Goal: Information Seeking & Learning: Find specific fact

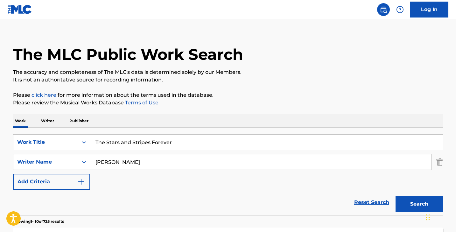
click at [131, 149] on input "The Stars and Stripes Forever" at bounding box center [266, 142] width 353 height 15
paste input "I Don't Wanna Know [PERSON_NAME]"
drag, startPoint x: 155, startPoint y: 142, endPoint x: 211, endPoint y: 146, distance: 55.8
click at [211, 146] on input "I Don't Wanna Know [PERSON_NAME]" at bounding box center [266, 142] width 353 height 15
type input "I Don't Wanna Know"
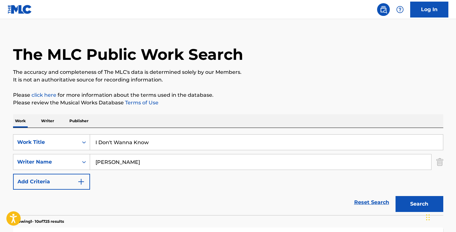
paste input "[PERSON_NAME]"
type input "[PERSON_NAME]"
click at [395, 196] on button "Search" at bounding box center [419, 204] width 48 height 16
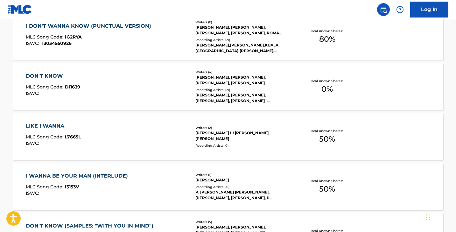
scroll to position [101, 0]
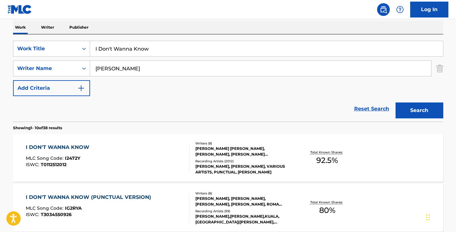
click at [62, 146] on div "I DON'T WANNA KNOW" at bounding box center [59, 147] width 67 height 8
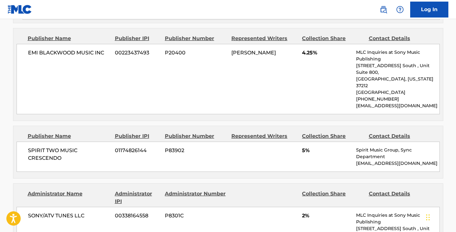
scroll to position [545, 0]
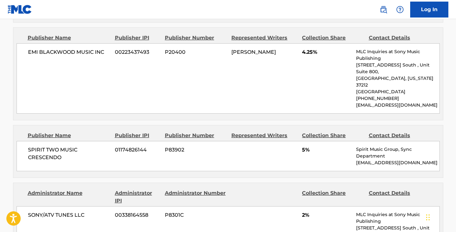
scroll to position [101, 0]
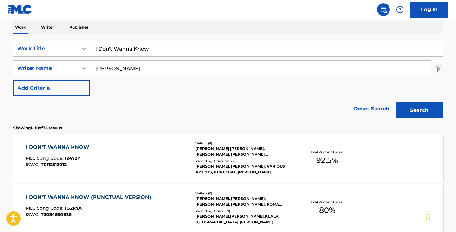
click at [45, 106] on div "Reset Search Search" at bounding box center [228, 108] width 430 height 25
click at [126, 50] on input "I Don't Wanna Know" at bounding box center [266, 48] width 353 height 15
paste input "Gotta Feeling"
type input "I Gotta Feeling"
click at [117, 71] on input "[PERSON_NAME]" at bounding box center [260, 68] width 341 height 15
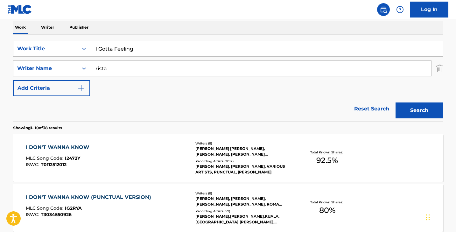
click at [395, 102] on button "Search" at bounding box center [419, 110] width 48 height 16
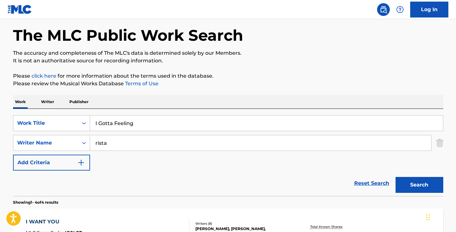
scroll to position [0, 0]
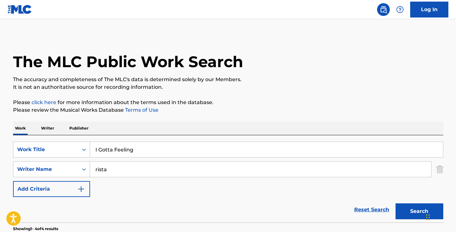
click at [118, 172] on input "rista" at bounding box center [260, 169] width 341 height 15
type input "[PERSON_NAME]"
click at [395, 203] on button "Search" at bounding box center [419, 211] width 48 height 16
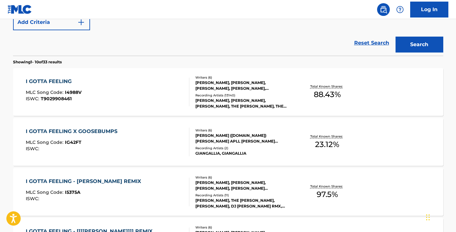
scroll to position [169, 0]
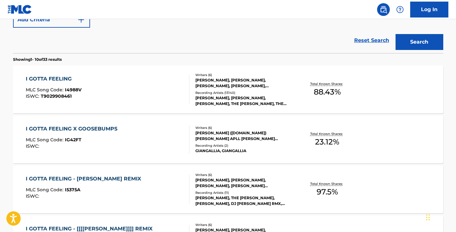
click at [91, 85] on div "I GOTTA FEELING MLC Song Code : I4988V ISWC : T9029908461" at bounding box center [107, 89] width 163 height 29
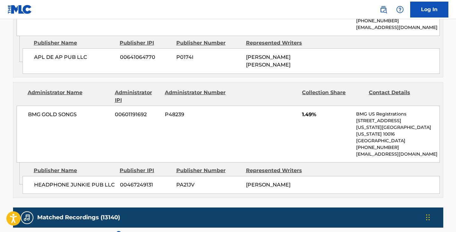
scroll to position [1267, 0]
